Goal: Task Accomplishment & Management: Manage account settings

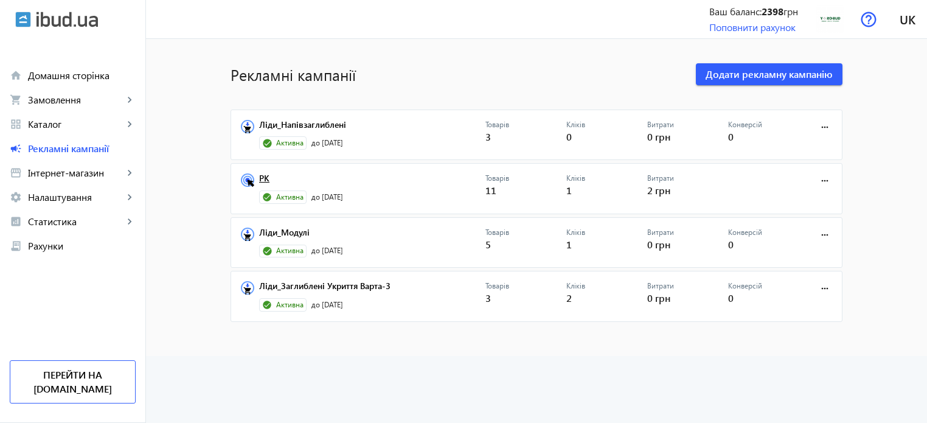
click at [264, 173] on link "РК" at bounding box center [372, 181] width 226 height 17
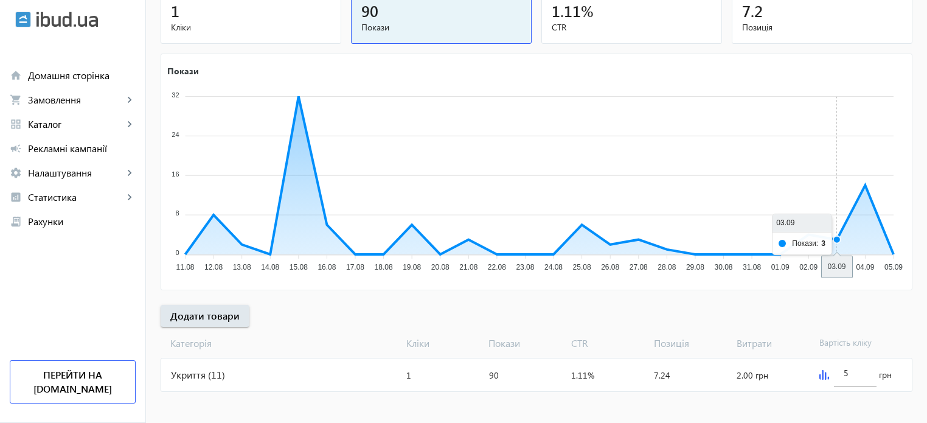
scroll to position [165, 0]
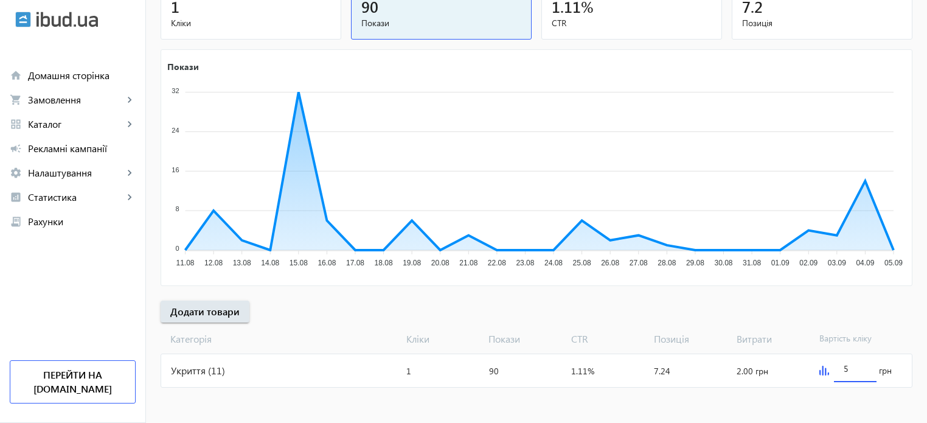
drag, startPoint x: 849, startPoint y: 366, endPoint x: 841, endPoint y: 367, distance: 8.0
click at [841, 367] on div "5" at bounding box center [855, 365] width 43 height 34
type input "15"
click at [825, 403] on mat-sidenav-content "arrow_back Рекламні кампанії РК Зупинити Період: з 05.08.2025 14:57 до 12.09.20…" at bounding box center [536, 149] width 781 height 550
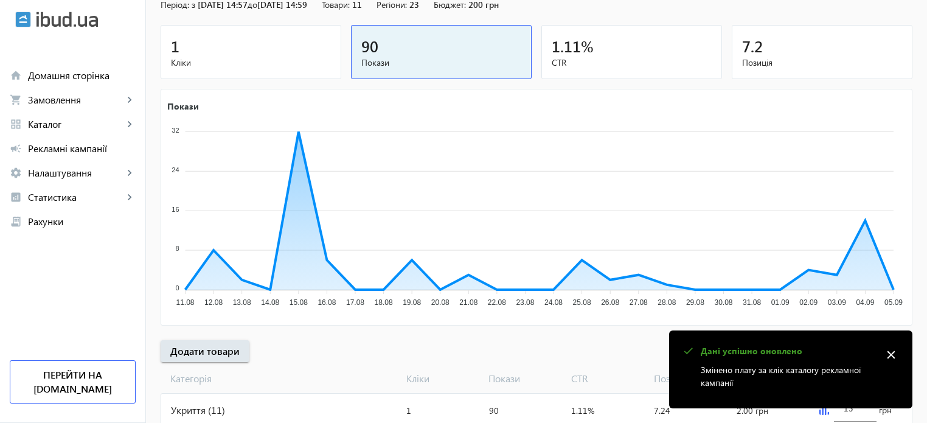
scroll to position [0, 0]
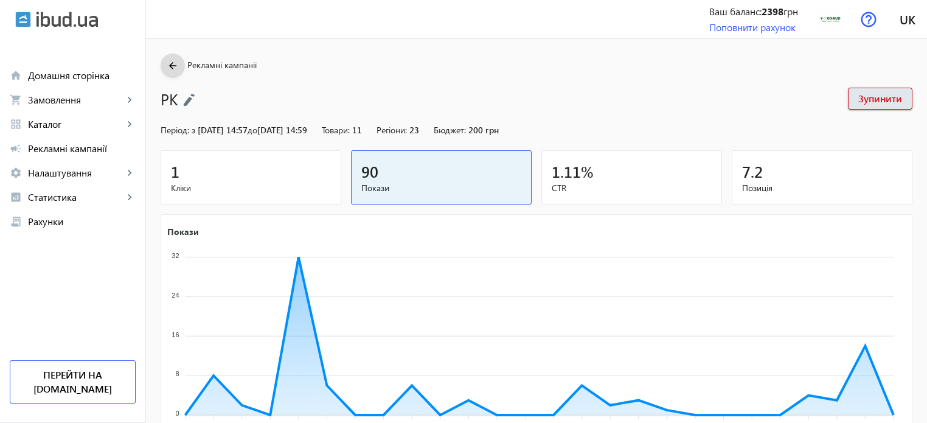
click at [170, 74] on span at bounding box center [173, 65] width 24 height 29
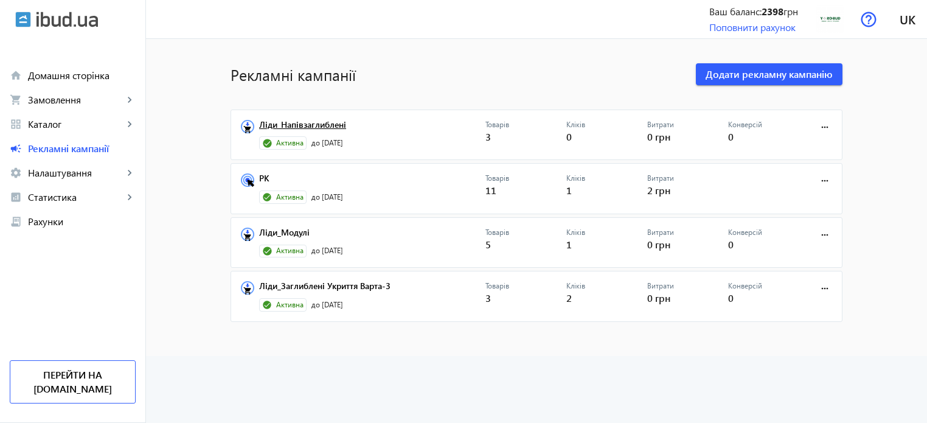
click at [315, 123] on link "Ліди_Напівзаглиблені" at bounding box center [372, 128] width 226 height 17
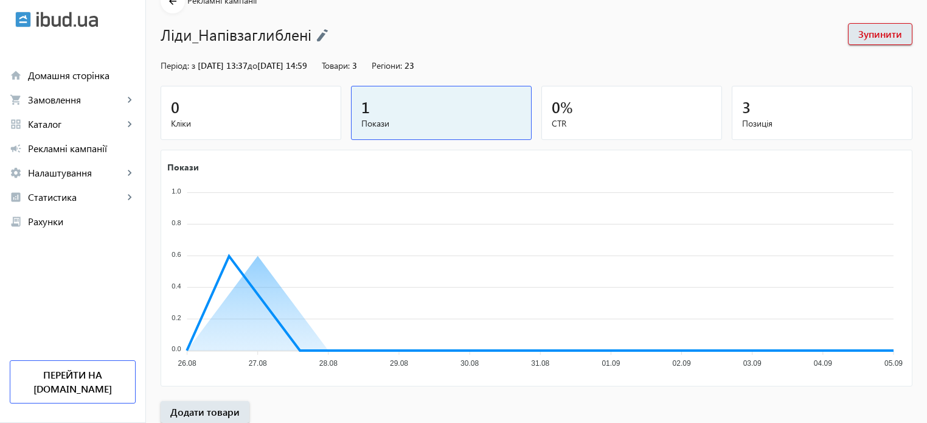
scroll to position [165, 0]
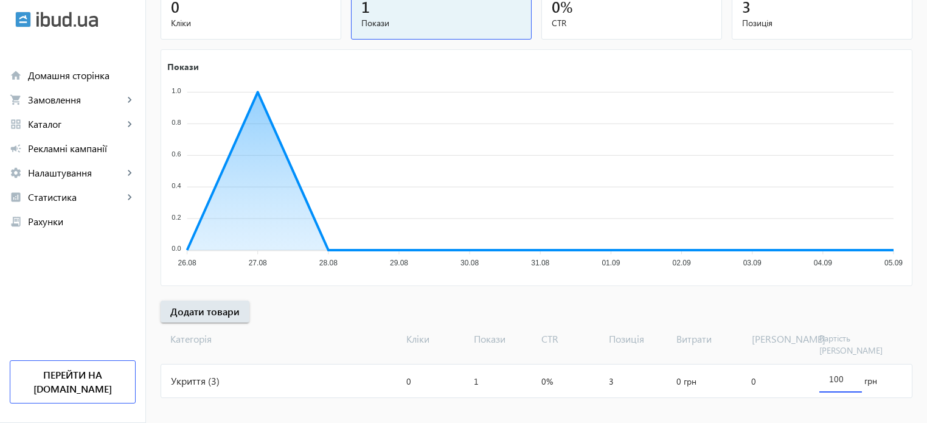
drag, startPoint x: 831, startPoint y: 365, endPoint x: 822, endPoint y: 367, distance: 9.3
click at [822, 367] on div "100" at bounding box center [840, 375] width 43 height 34
drag, startPoint x: 838, startPoint y: 363, endPoint x: 831, endPoint y: 365, distance: 6.9
click at [831, 373] on input "100" at bounding box center [840, 379] width 23 height 12
type input "150"
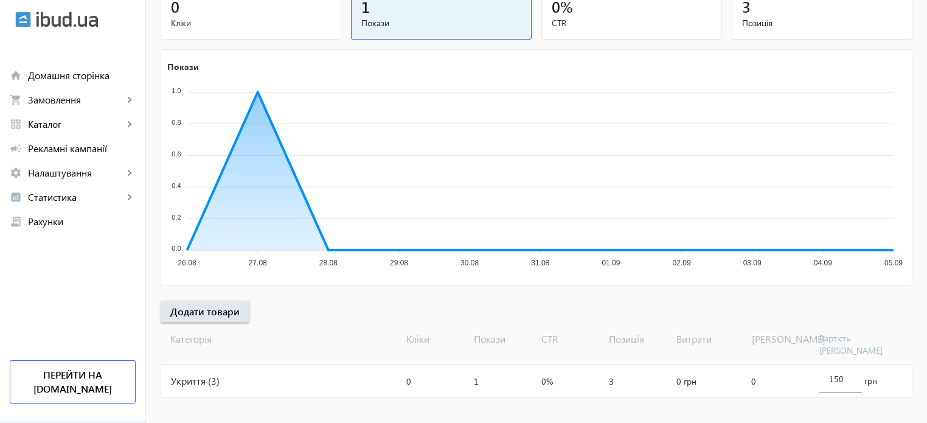
click at [701, 384] on div "Витрати: 0 грн" at bounding box center [709, 380] width 75 height 33
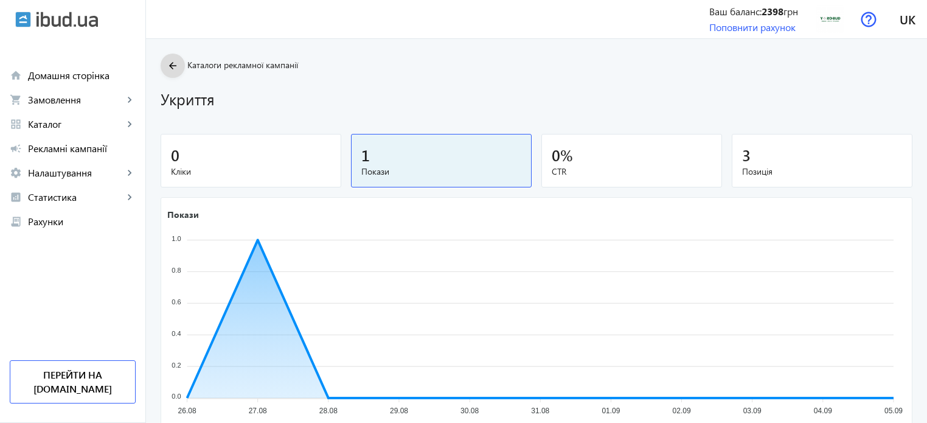
click at [165, 54] on span at bounding box center [173, 65] width 24 height 29
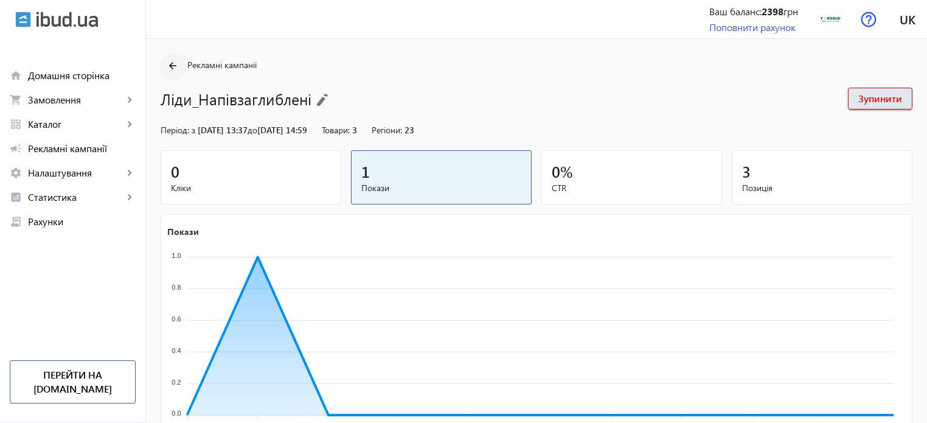
click at [165, 67] on mat-icon "arrow_back" at bounding box center [172, 65] width 15 height 15
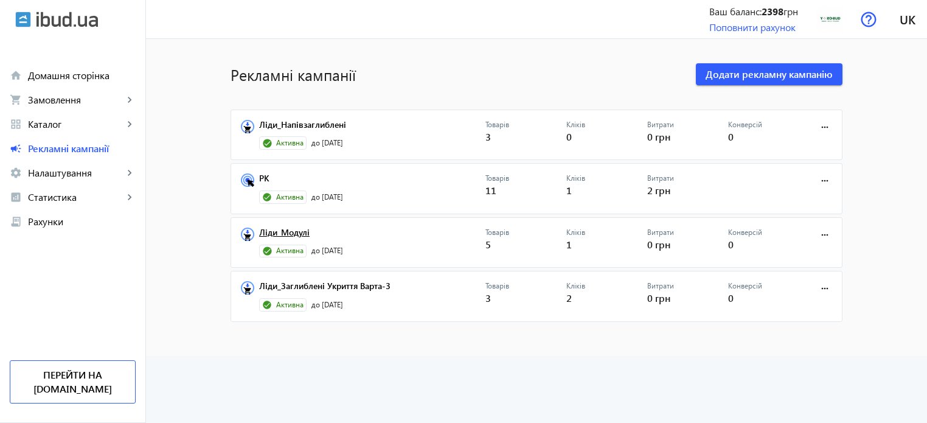
click at [297, 240] on link "Ліди_Модулі" at bounding box center [372, 235] width 226 height 17
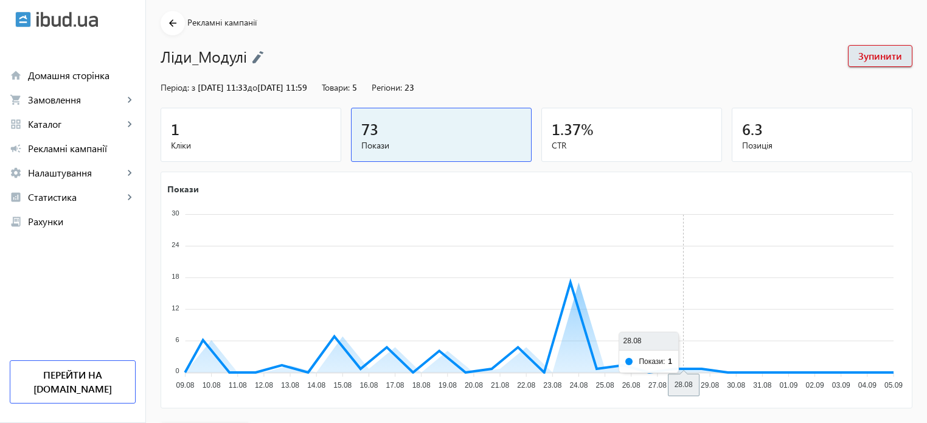
scroll to position [165, 0]
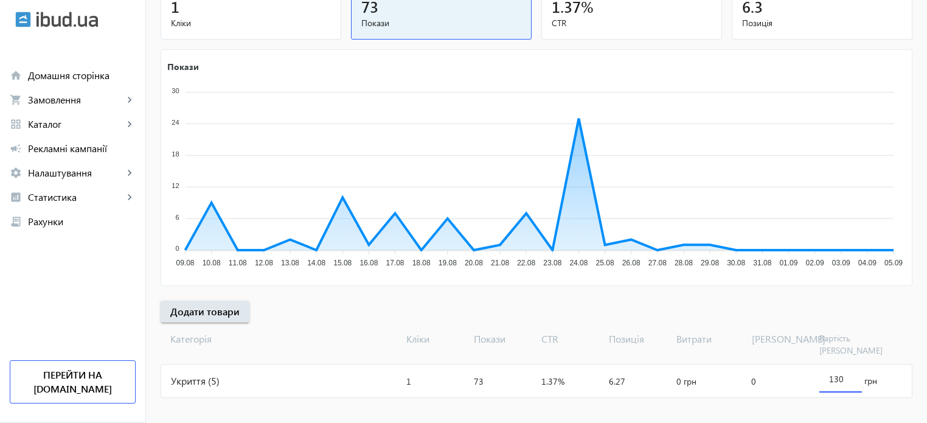
drag, startPoint x: 829, startPoint y: 368, endPoint x: 836, endPoint y: 368, distance: 6.7
click at [836, 373] on input "130" at bounding box center [840, 379] width 23 height 12
type input "200"
click at [462, 398] on mat-sidenav-content "arrow_back Рекламні кампанії Ліди_Модулі Зупинити Період: з 05.08.2025 11:33 до…" at bounding box center [536, 154] width 781 height 560
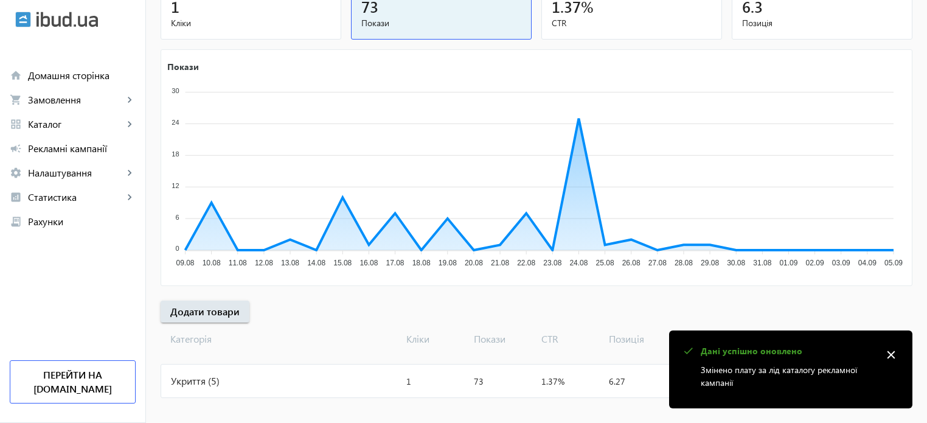
click at [892, 355] on mat-icon "close" at bounding box center [891, 354] width 18 height 18
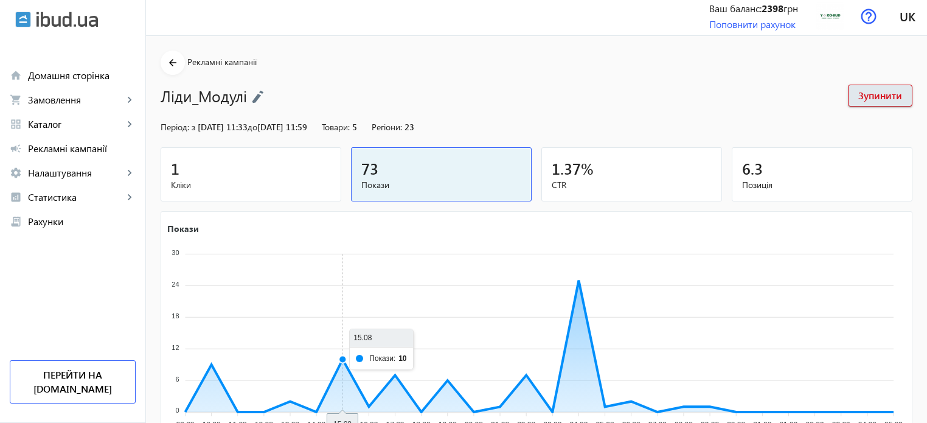
scroll to position [0, 0]
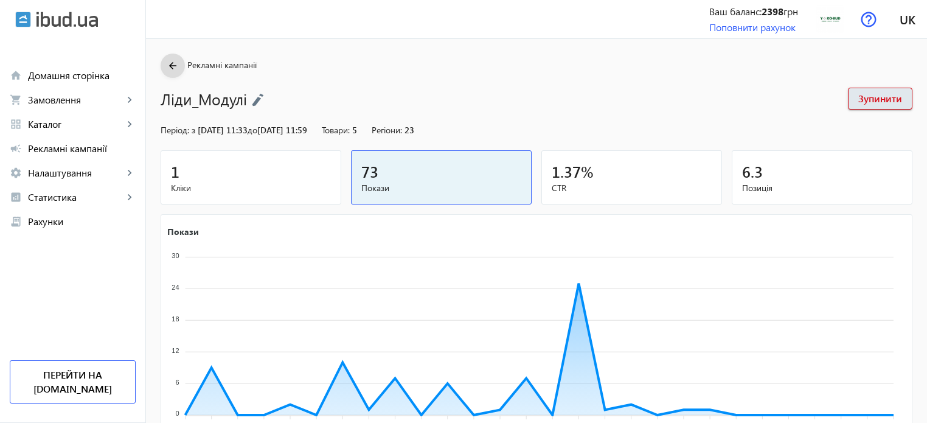
click at [165, 61] on mat-icon "arrow_back" at bounding box center [172, 65] width 15 height 15
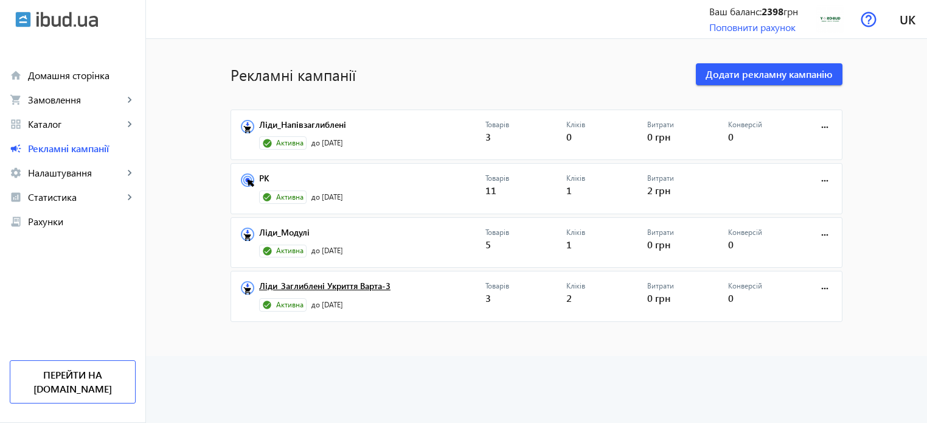
click at [342, 283] on link "Ліди_Заглиблені Укриття Варта-3" at bounding box center [372, 289] width 226 height 17
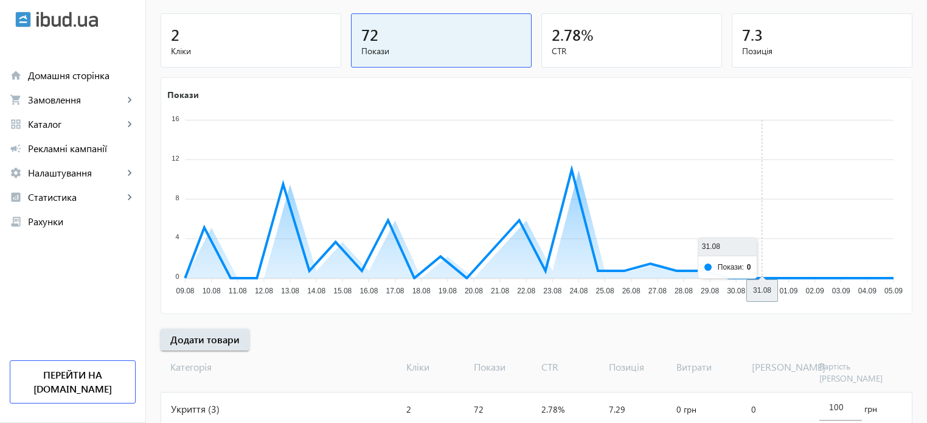
scroll to position [165, 0]
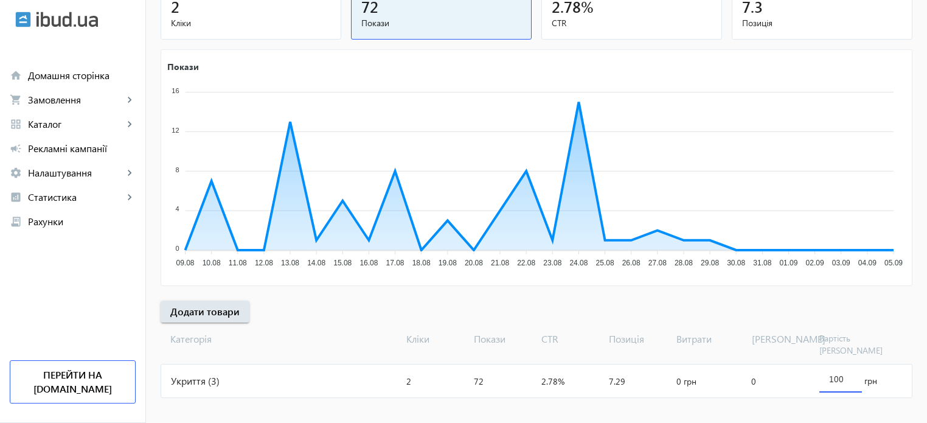
click at [835, 373] on input "100" at bounding box center [840, 379] width 23 height 12
type input "150"
click at [782, 390] on mat-sidenav-content "arrow_back Рекламні кампанії Ліди_Заглиблені Укриття Варта-3 Зупинити Період: з…" at bounding box center [536, 154] width 781 height 560
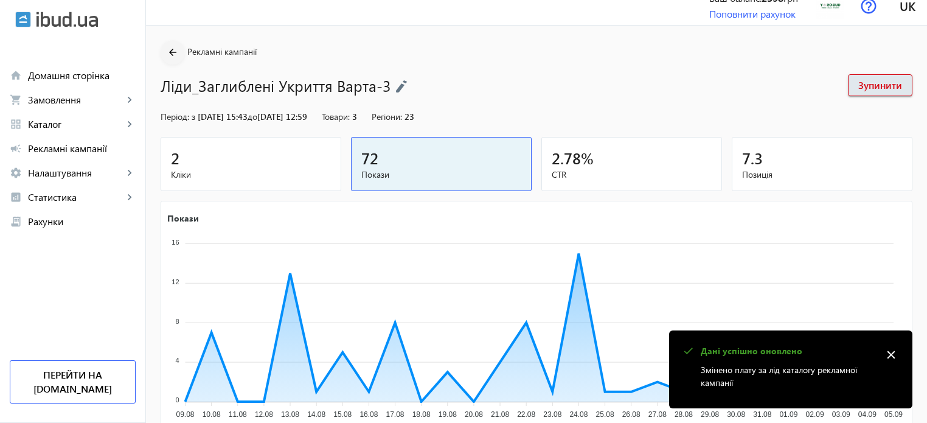
scroll to position [0, 0]
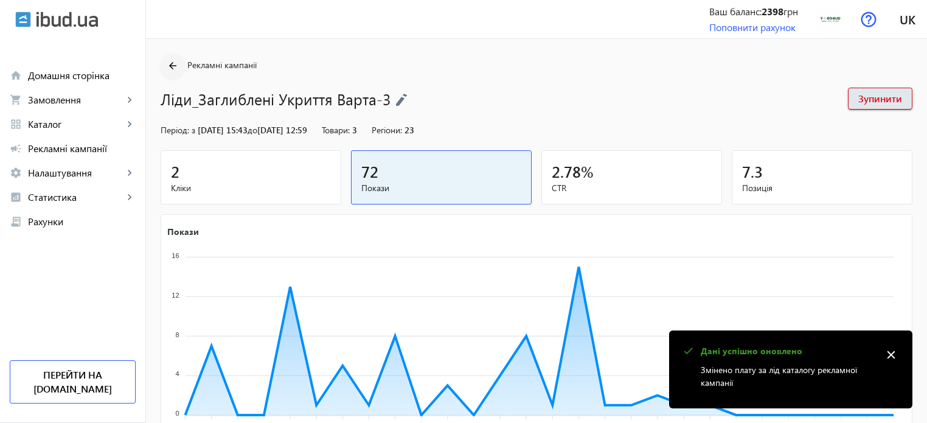
click at [168, 70] on mat-icon "arrow_back" at bounding box center [172, 65] width 15 height 15
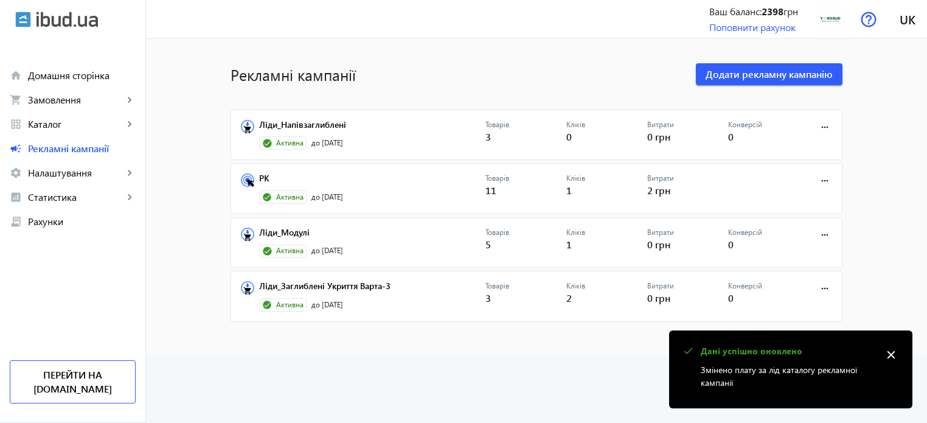
click at [508, 379] on advertising-list "Рекламні кампанії Додати рекламну кампанію Ліди_Напівзаглиблені Активна до 12.0…" at bounding box center [536, 231] width 781 height 384
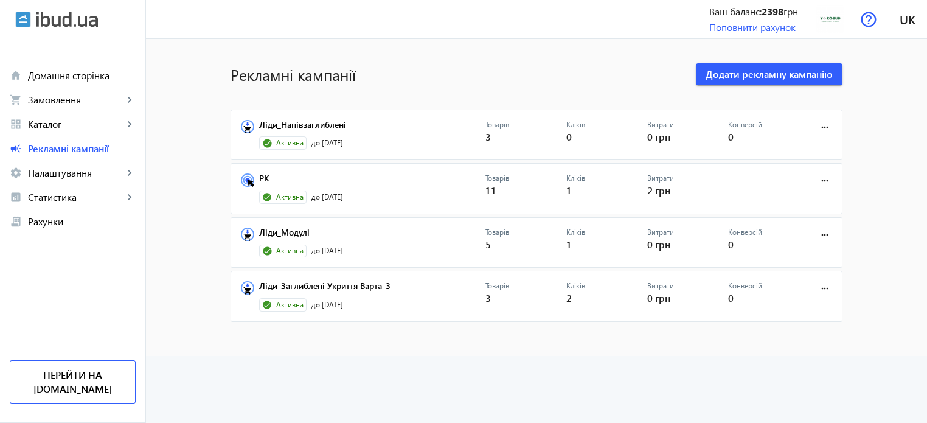
click at [443, 387] on advertising-list "Рекламні кампанії Додати рекламну кампанію Ліди_Напівзаглиблені Активна до 12.0…" at bounding box center [536, 231] width 781 height 384
